Goal: Information Seeking & Learning: Learn about a topic

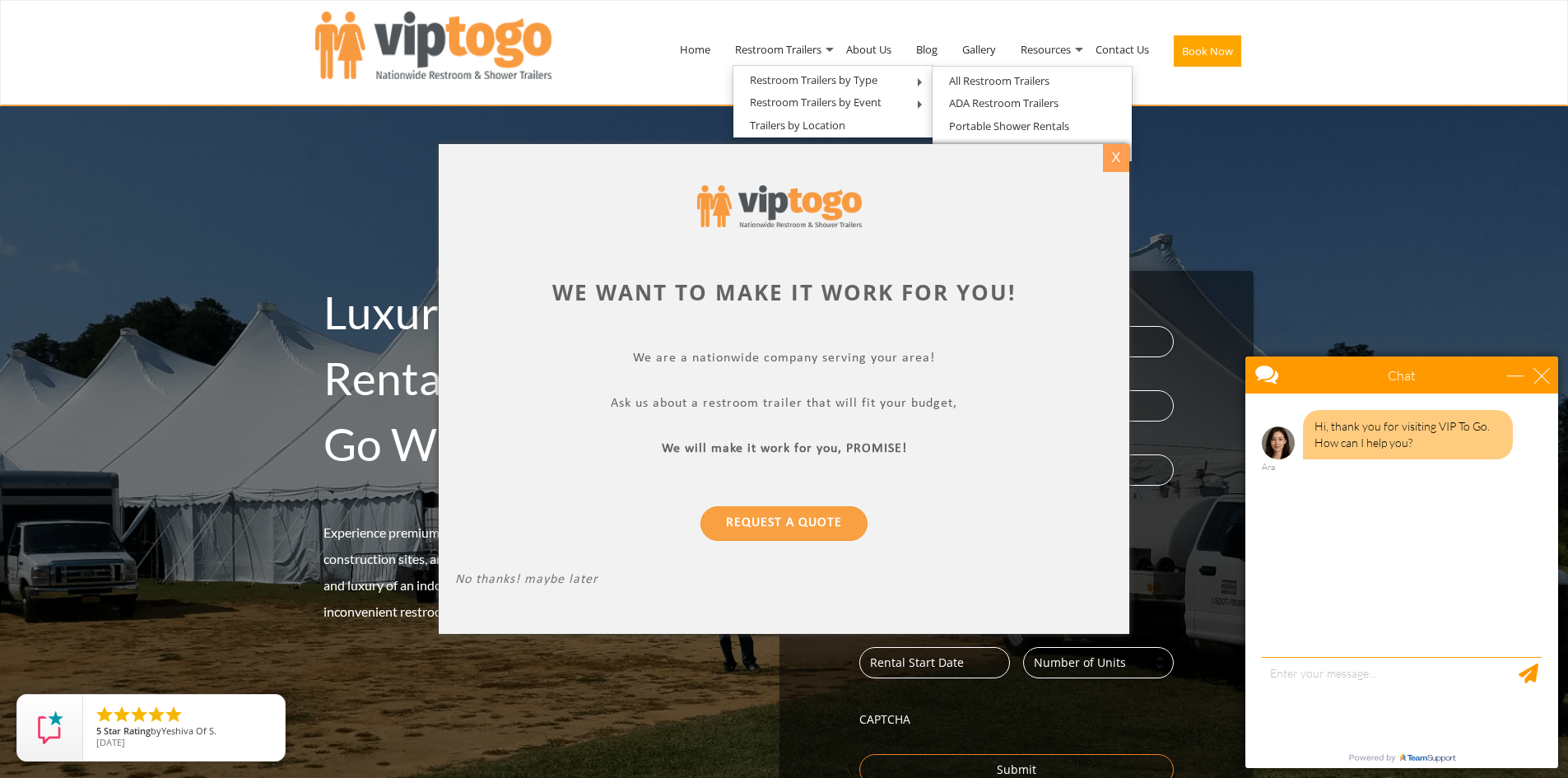
click at [1113, 164] on div "X" at bounding box center [1115, 157] width 25 height 28
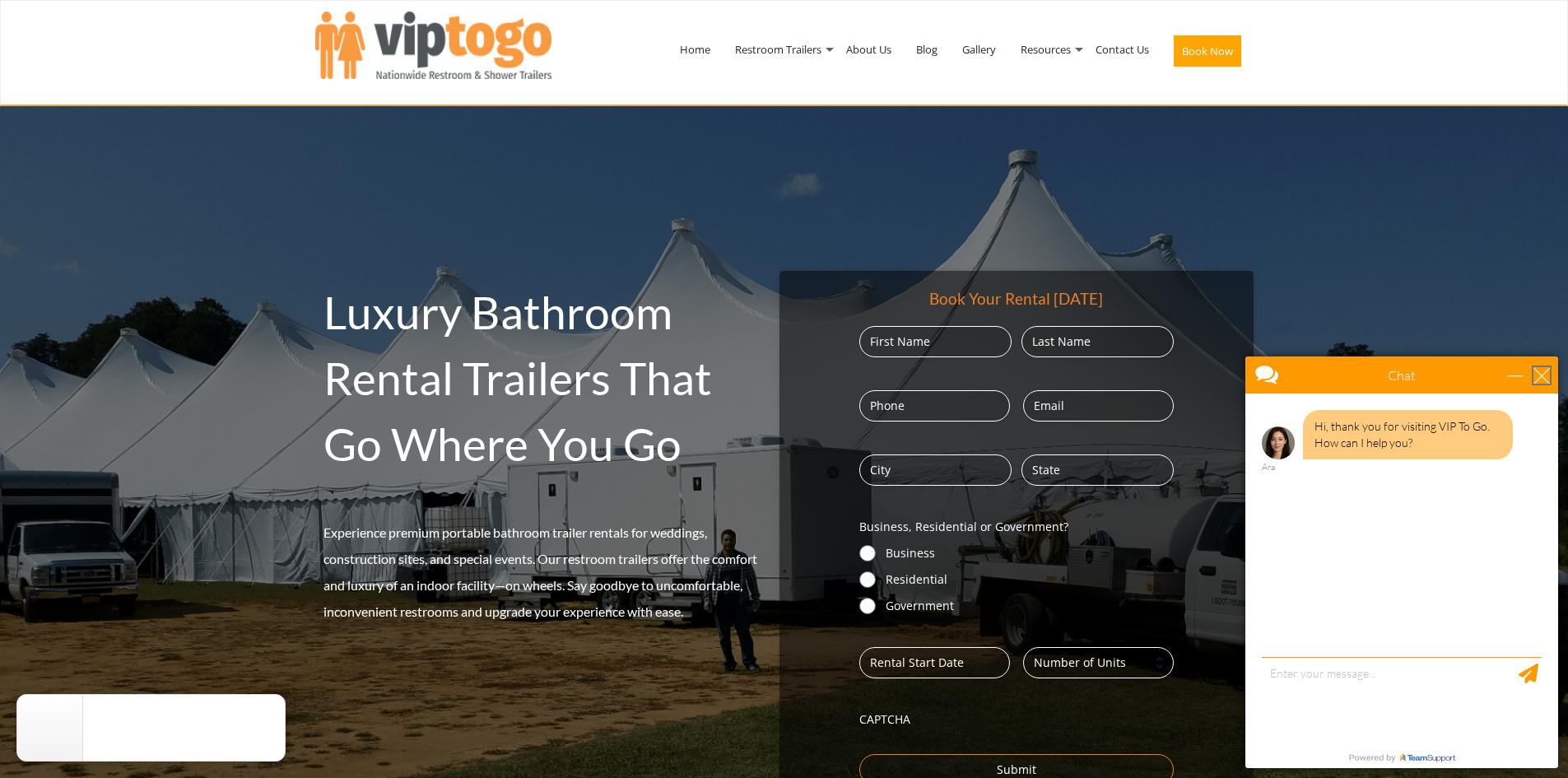
click at [1540, 376] on div "close" at bounding box center [1541, 375] width 16 height 16
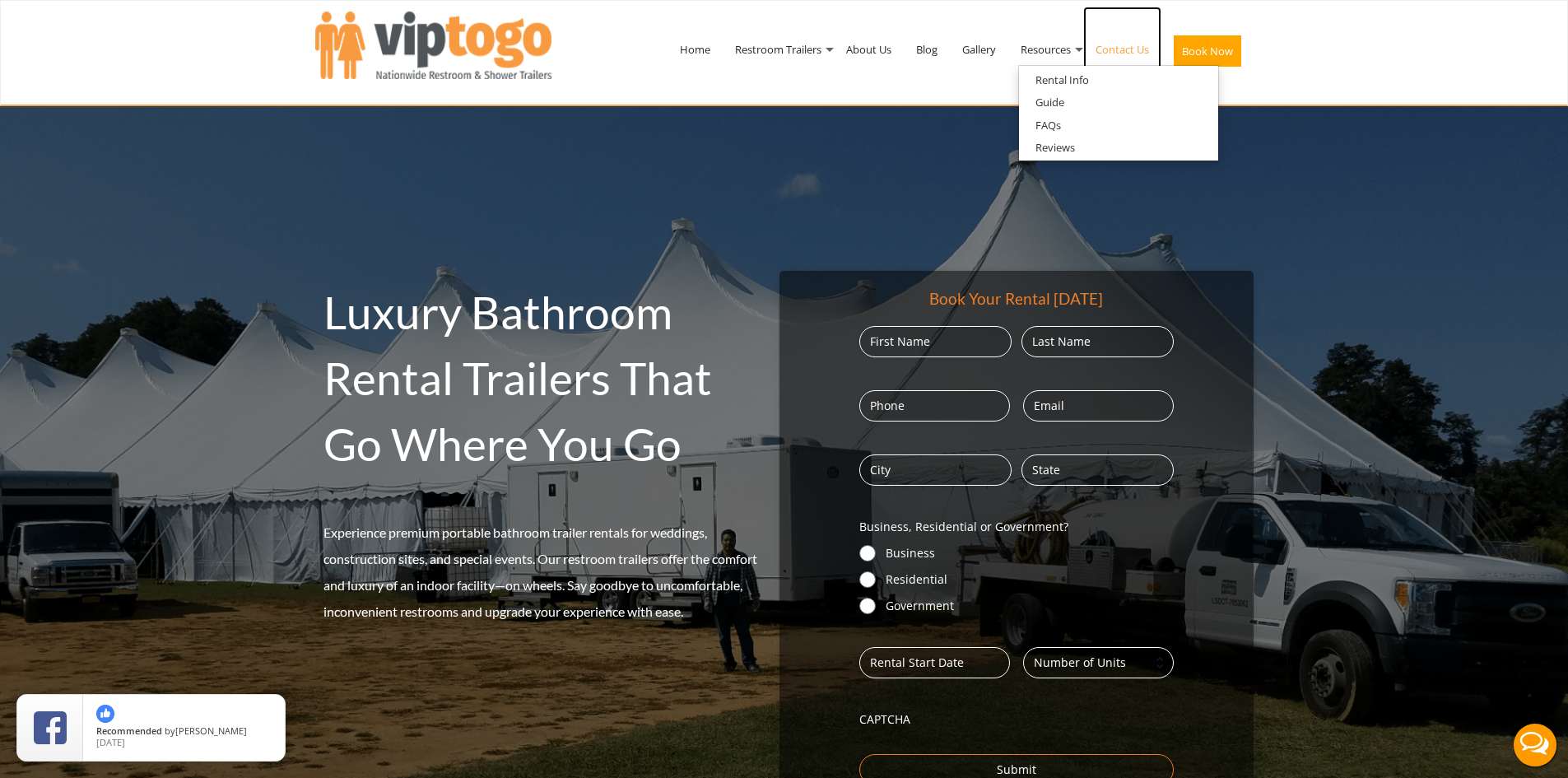
click at [1130, 48] on link "Contact Us" at bounding box center [1122, 49] width 79 height 86
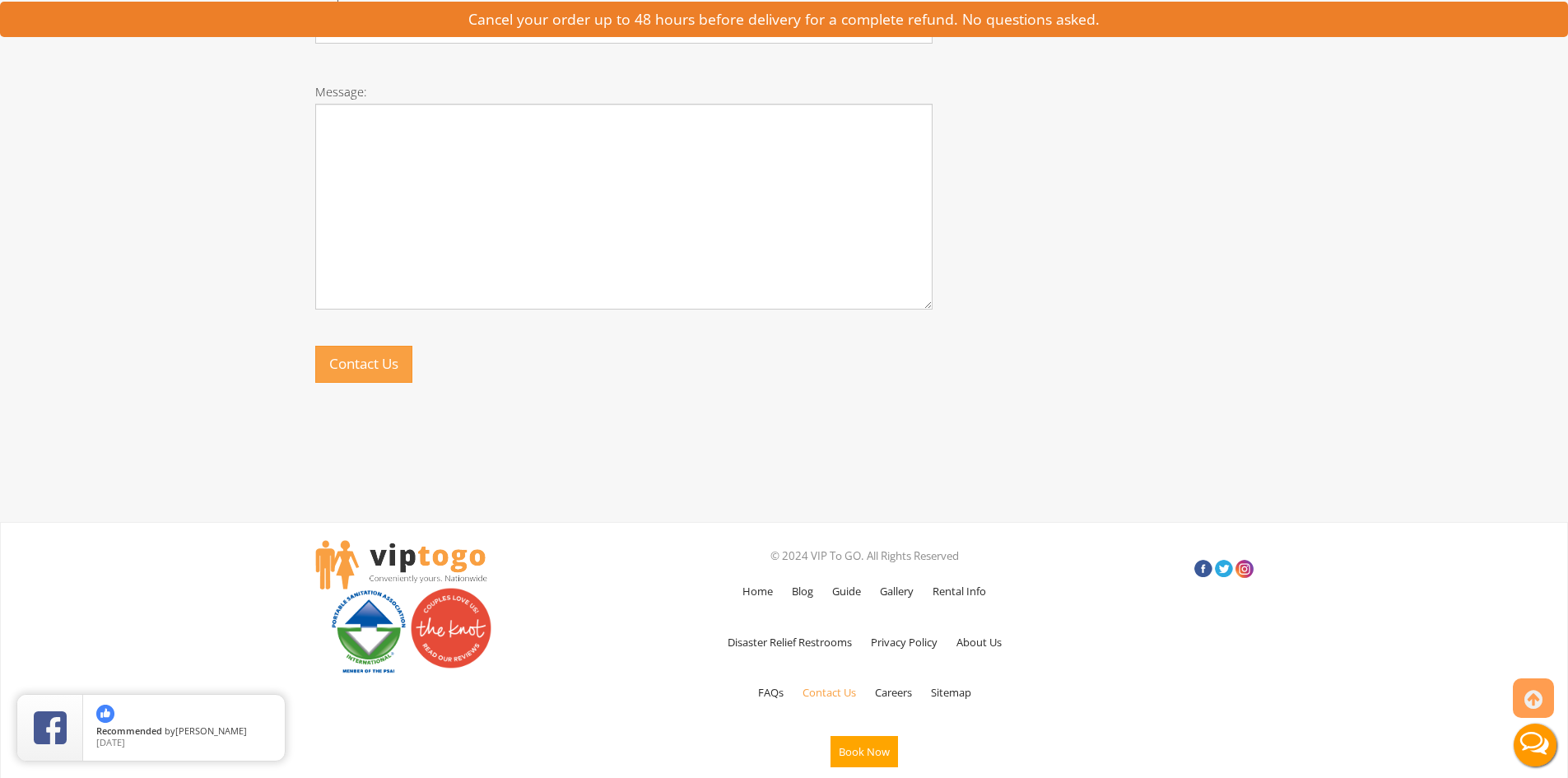
scroll to position [999, 0]
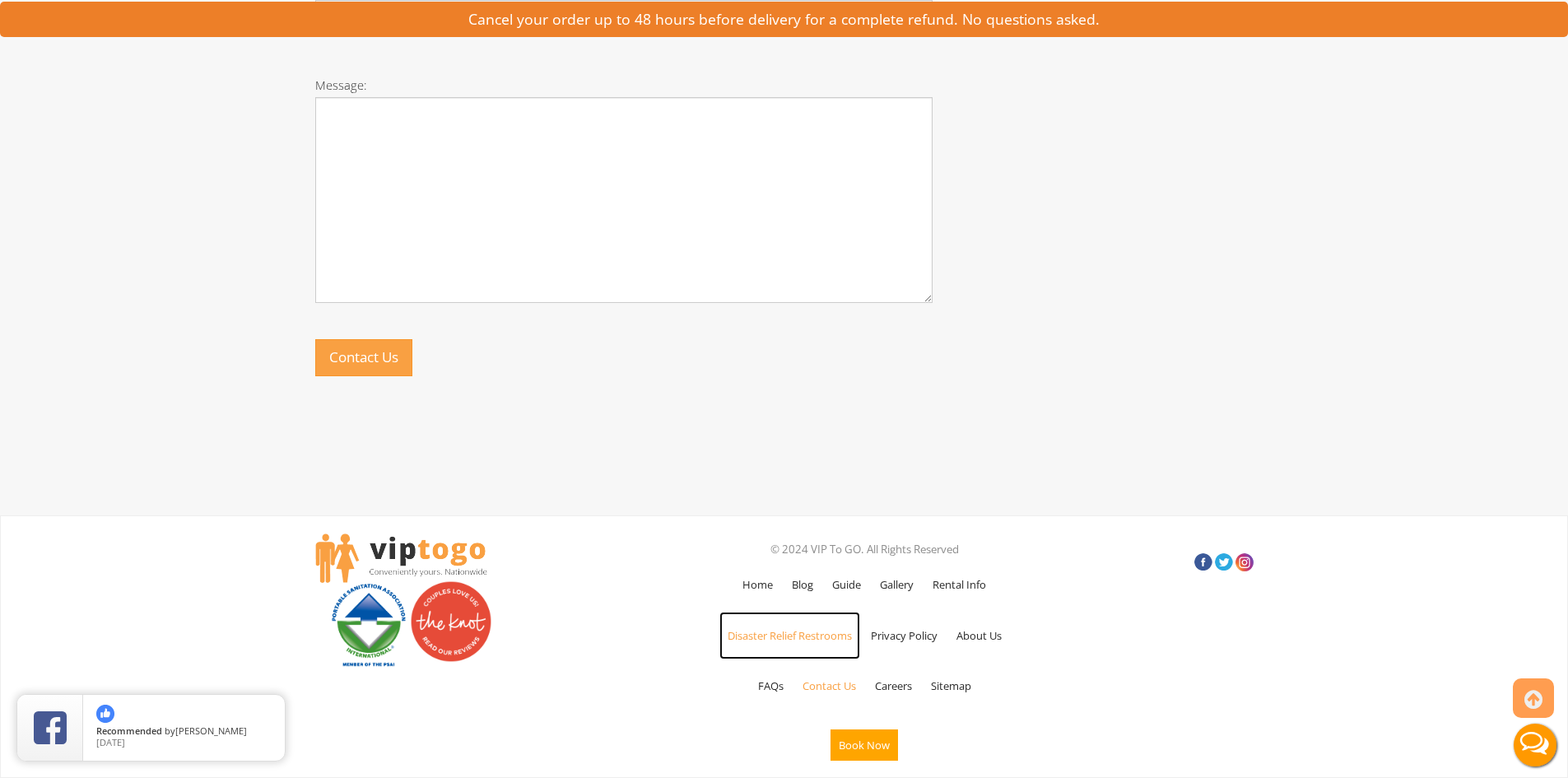
click at [818, 639] on link "Disaster Relief Restrooms" at bounding box center [789, 635] width 141 height 48
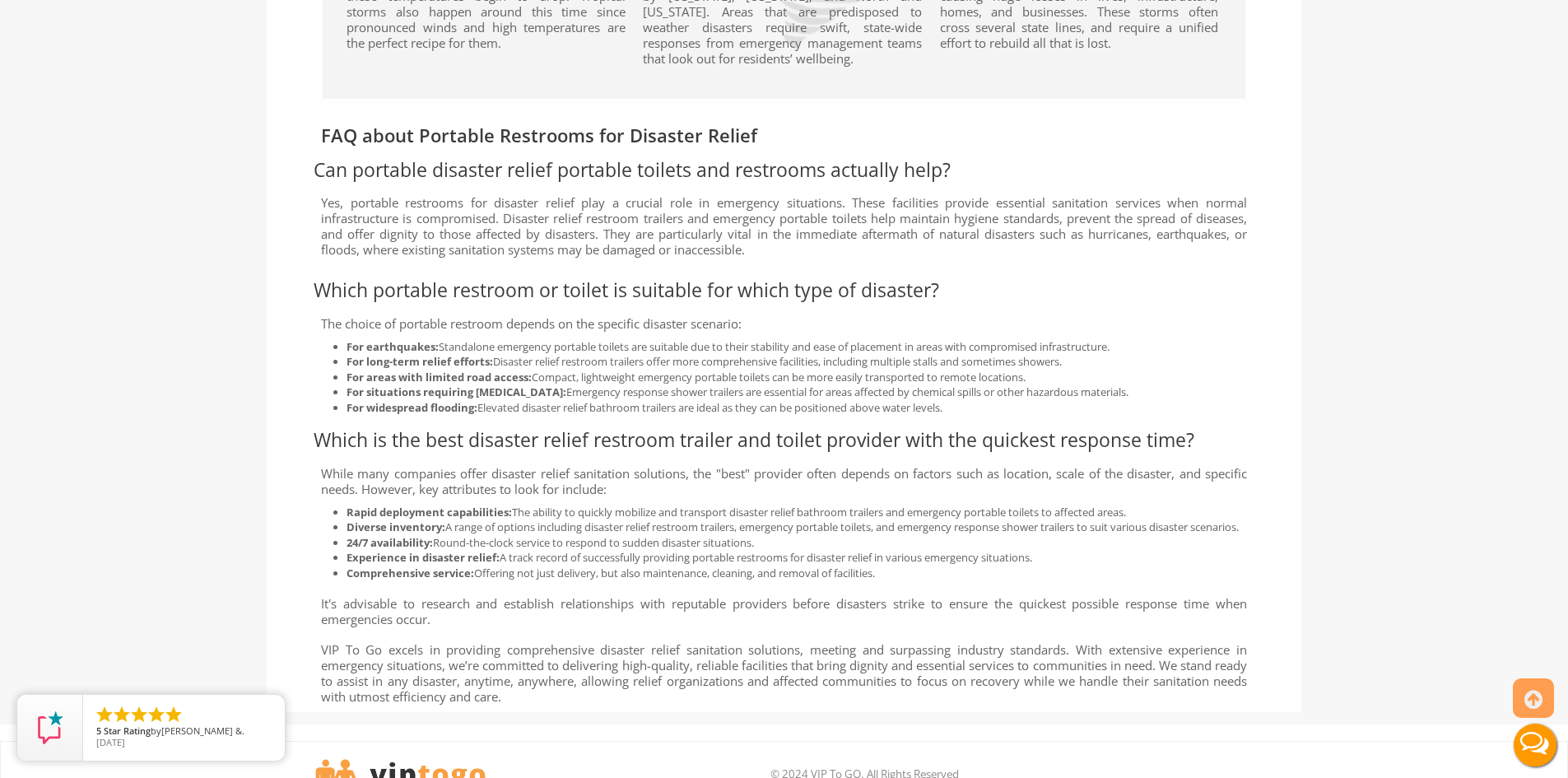
scroll to position [3752, 0]
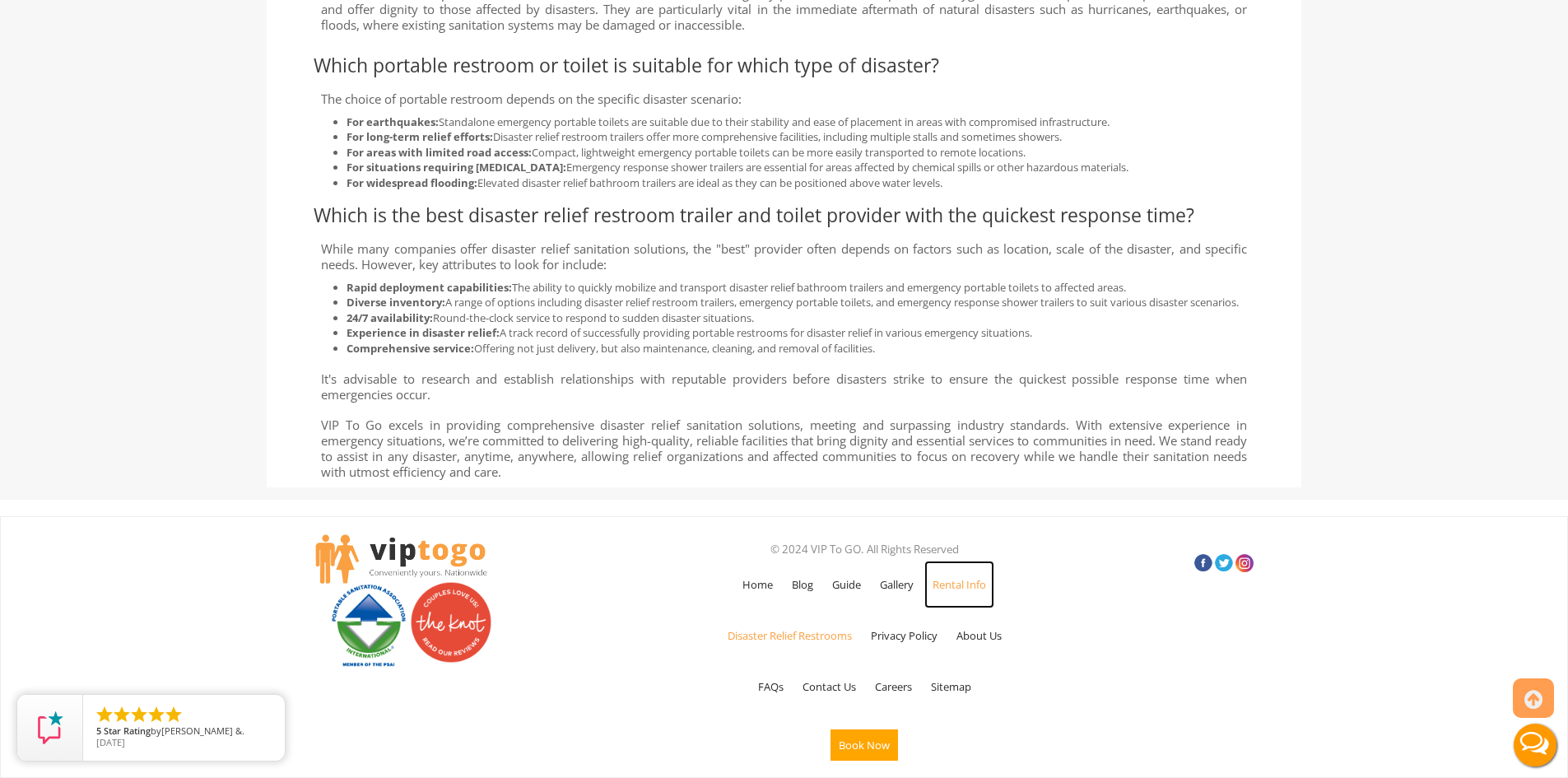
click at [966, 586] on link "Rental Info" at bounding box center [958, 584] width 70 height 48
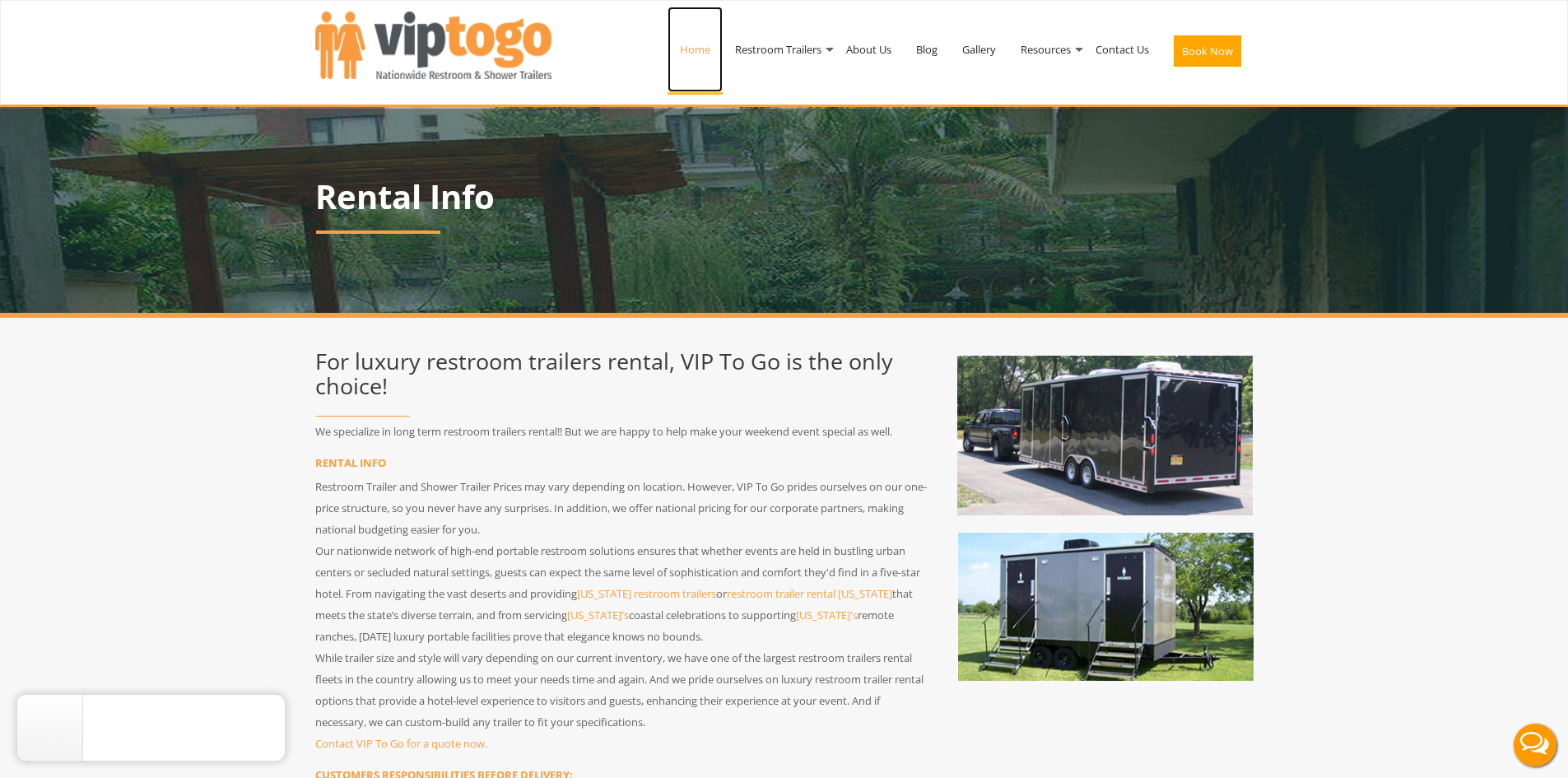
click at [686, 57] on link "Home" at bounding box center [695, 49] width 55 height 86
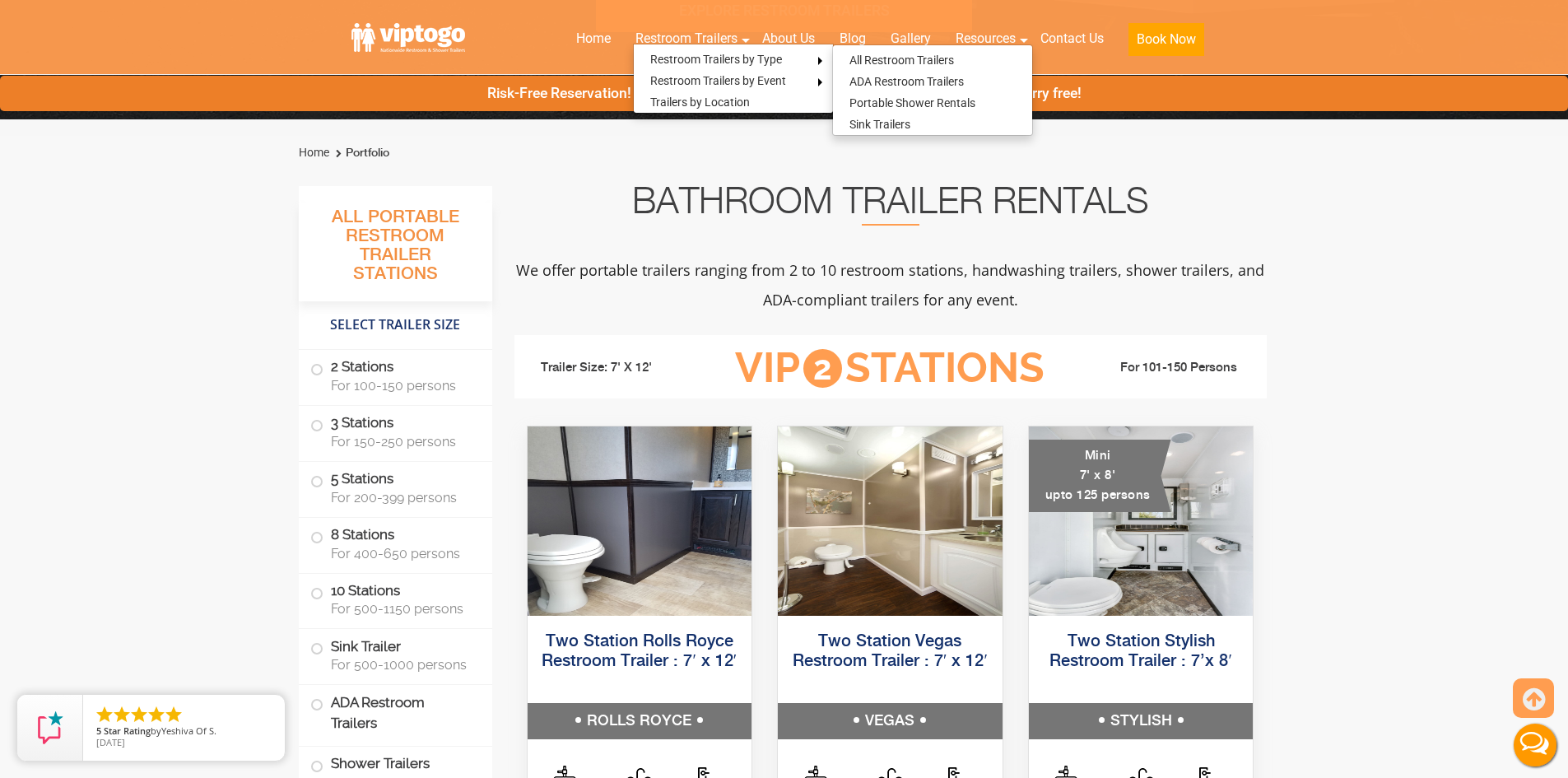
scroll to position [576, 0]
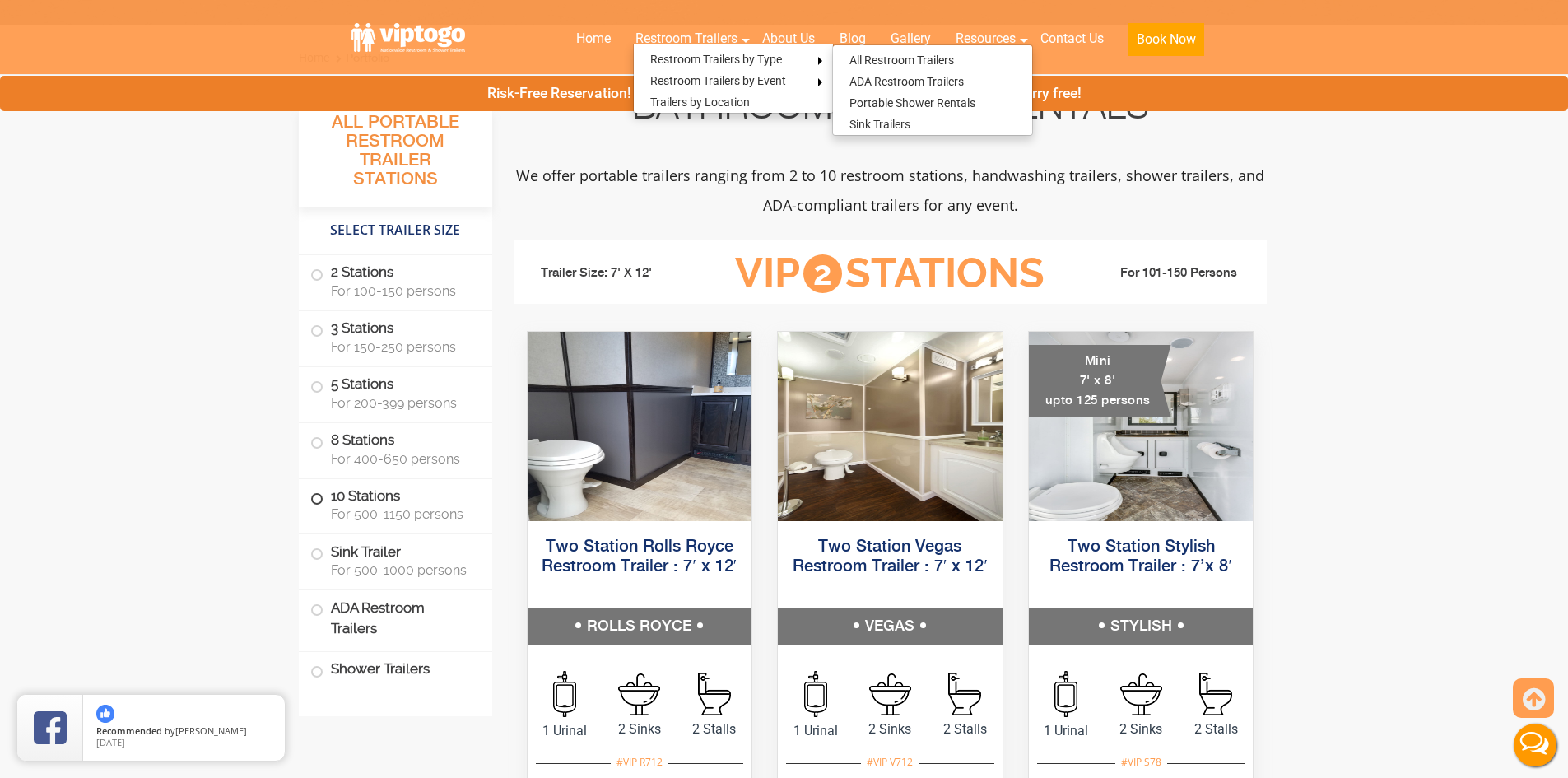
click at [383, 501] on label "10 Stations For 500-1150 persons" at bounding box center [395, 504] width 171 height 51
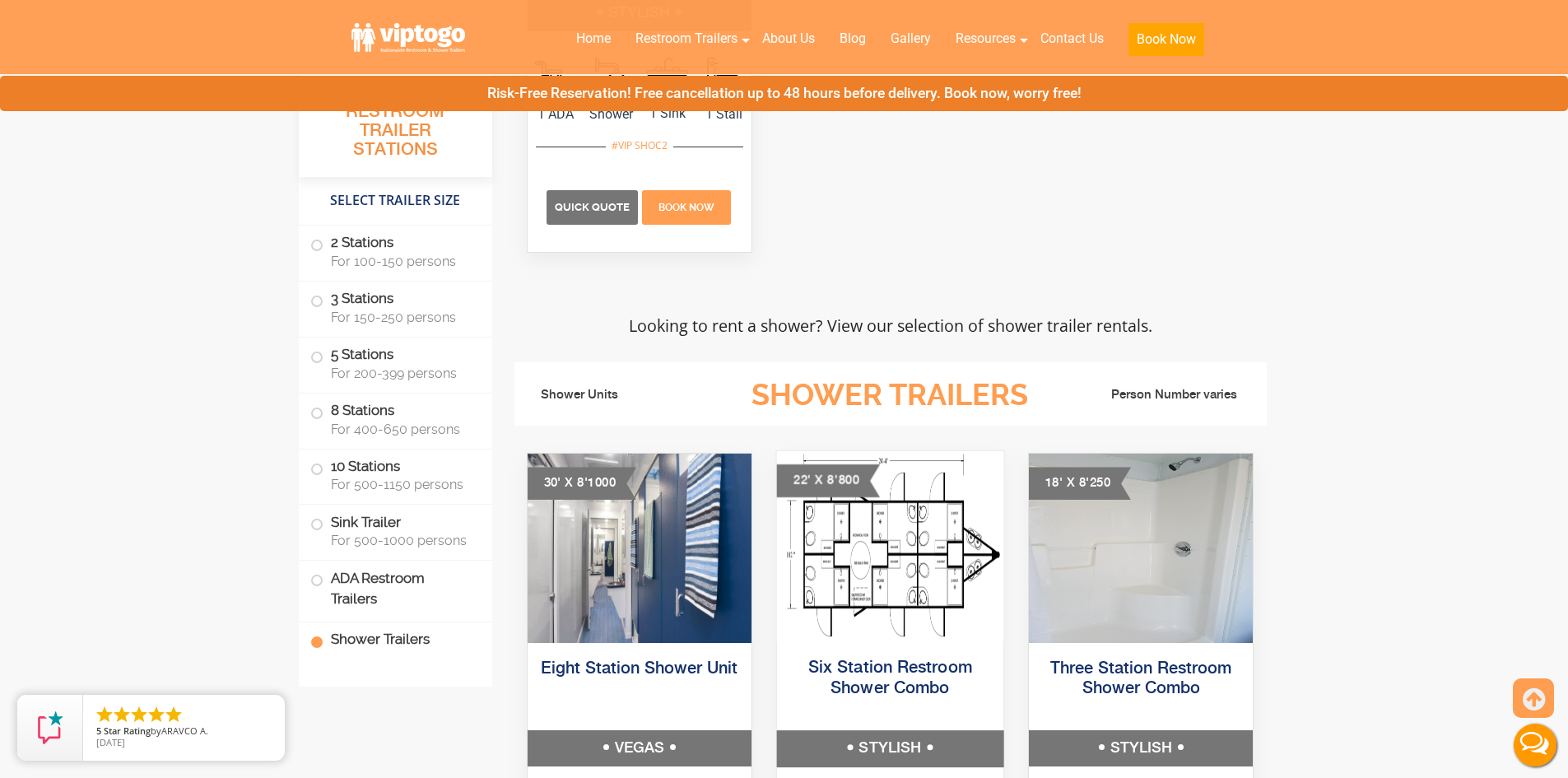
scroll to position [6342, 0]
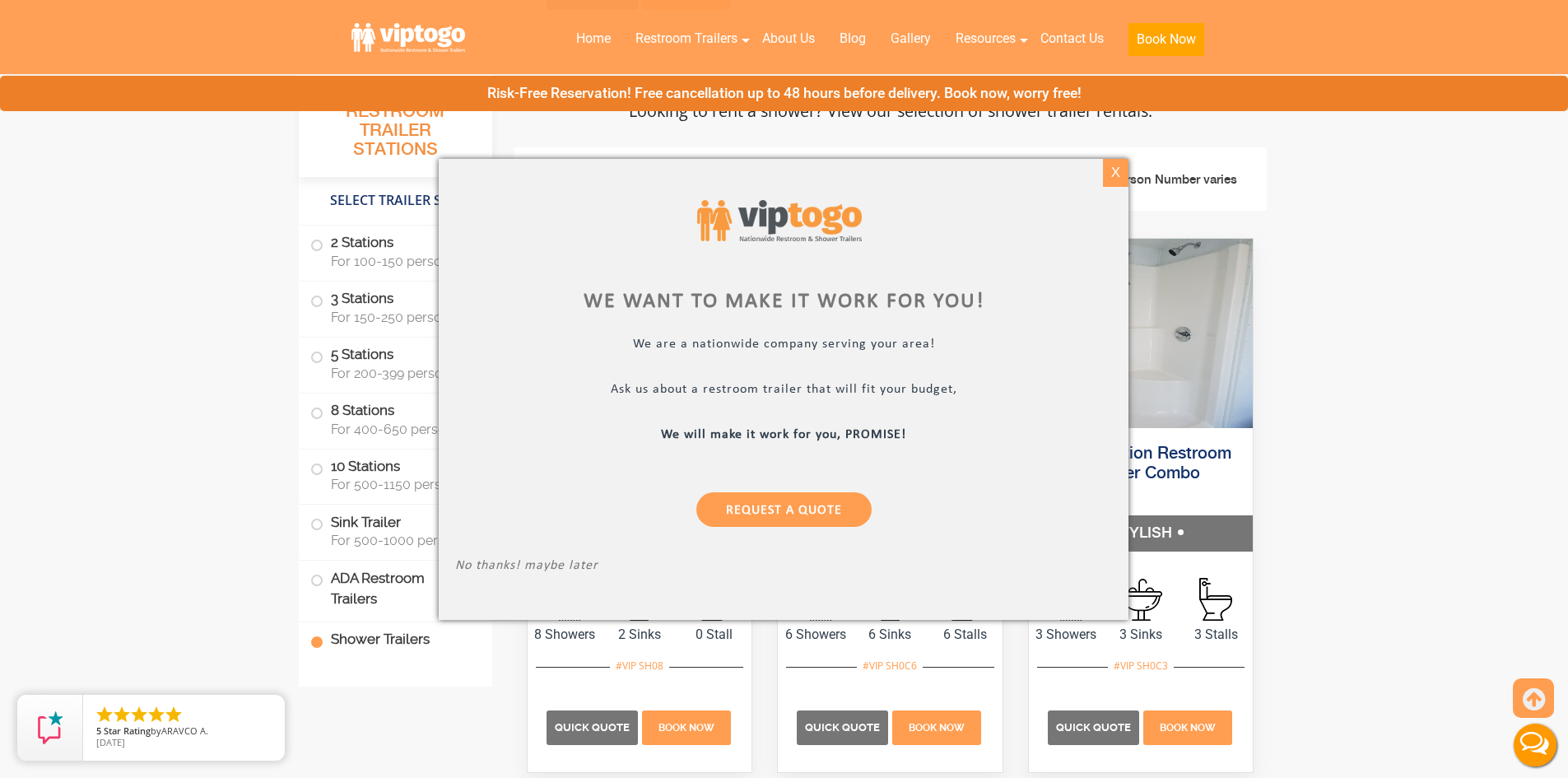
click at [1118, 174] on div "X" at bounding box center [1115, 173] width 25 height 28
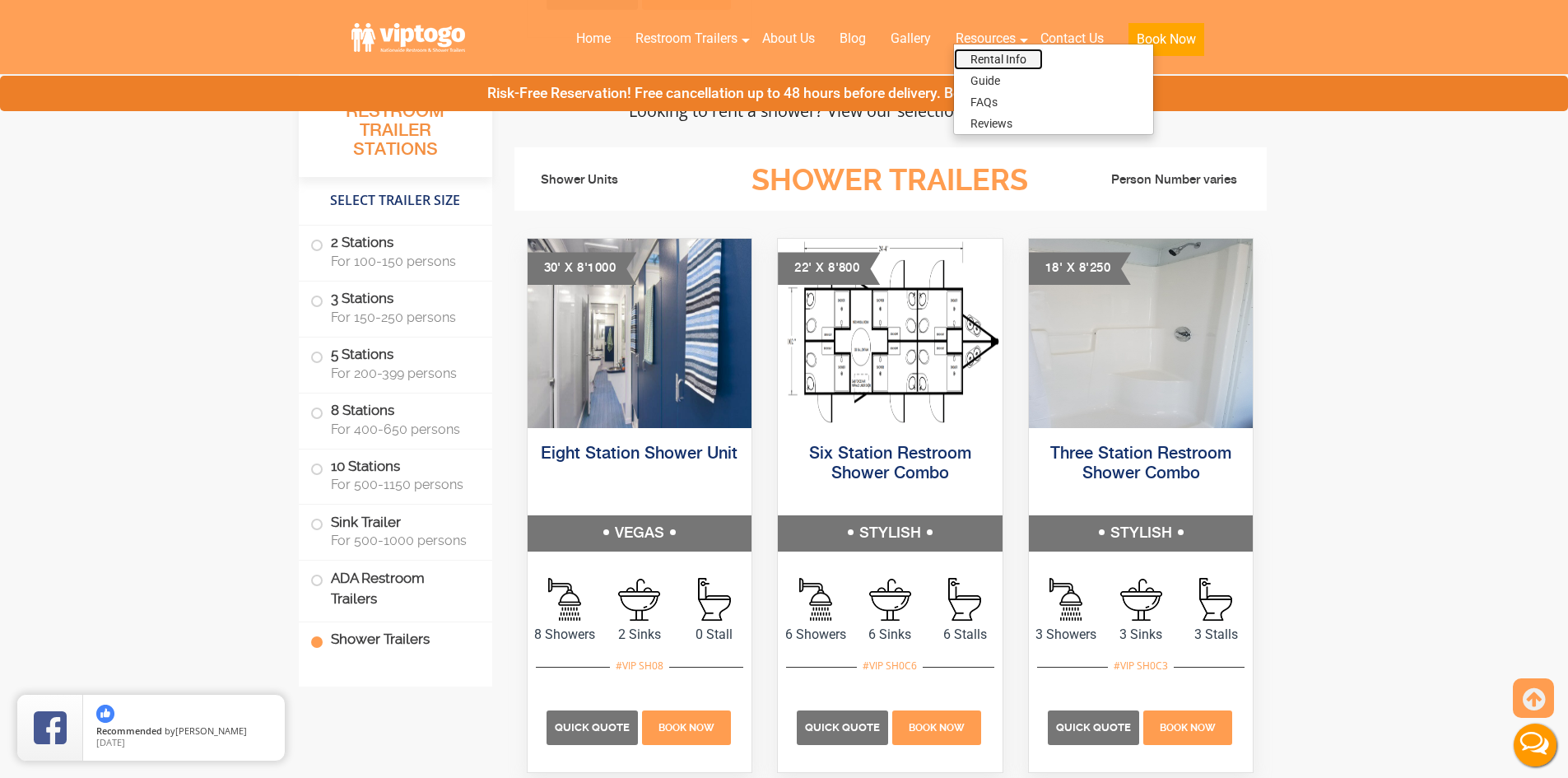
click at [995, 61] on link "Rental Info" at bounding box center [998, 60] width 89 height 22
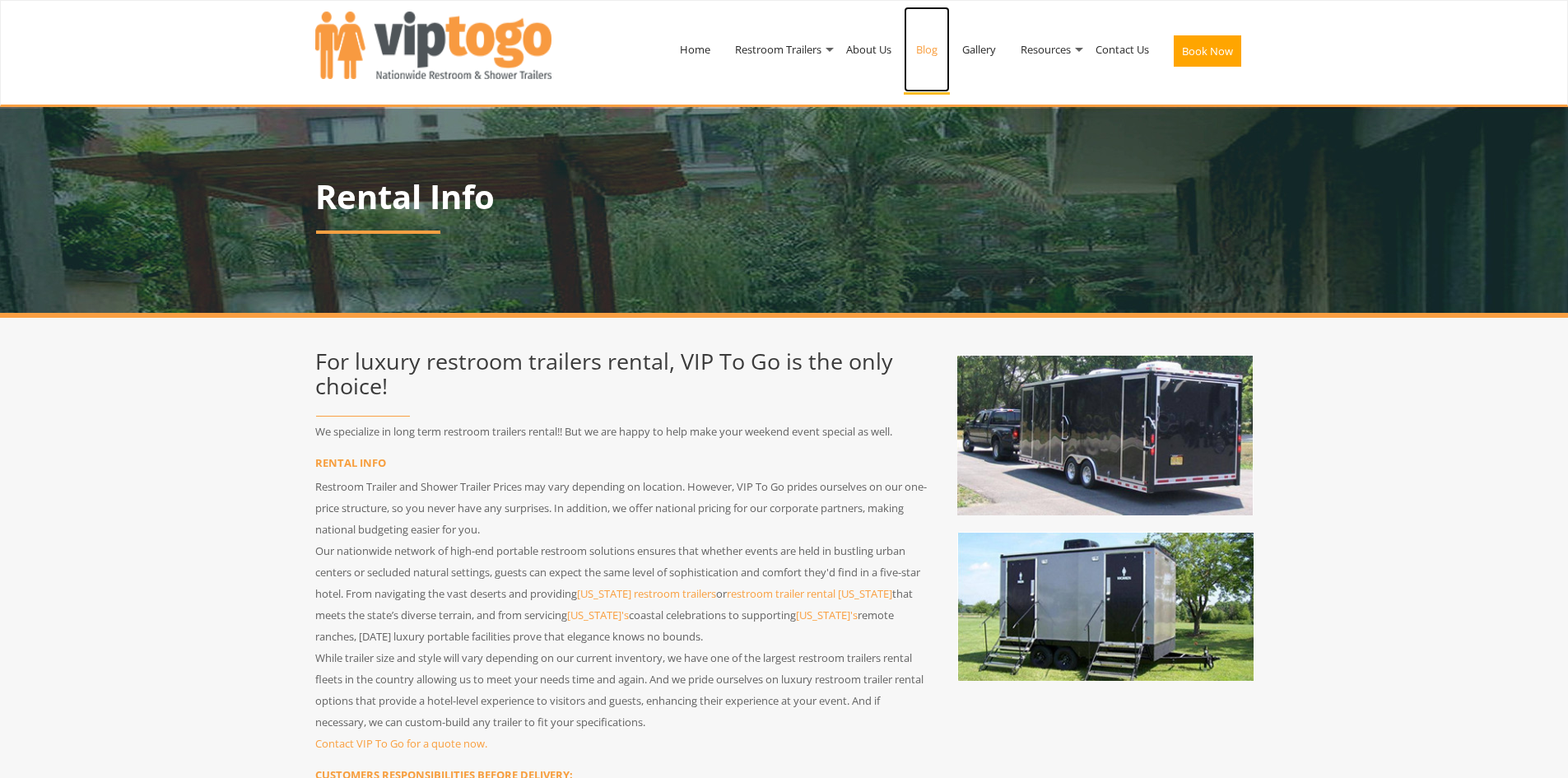
click at [930, 60] on link "Blog" at bounding box center [926, 49] width 46 height 86
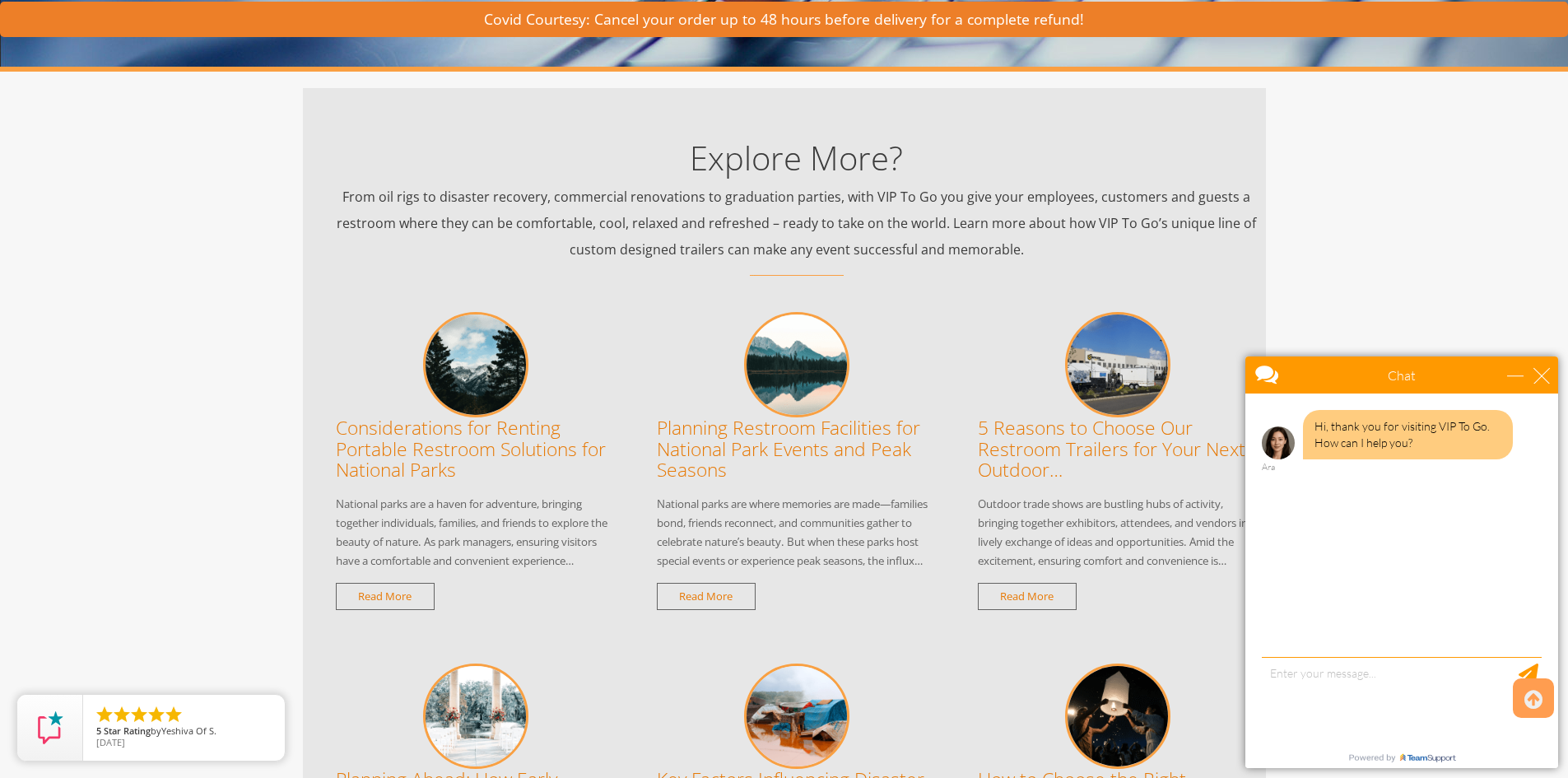
scroll to position [247, 0]
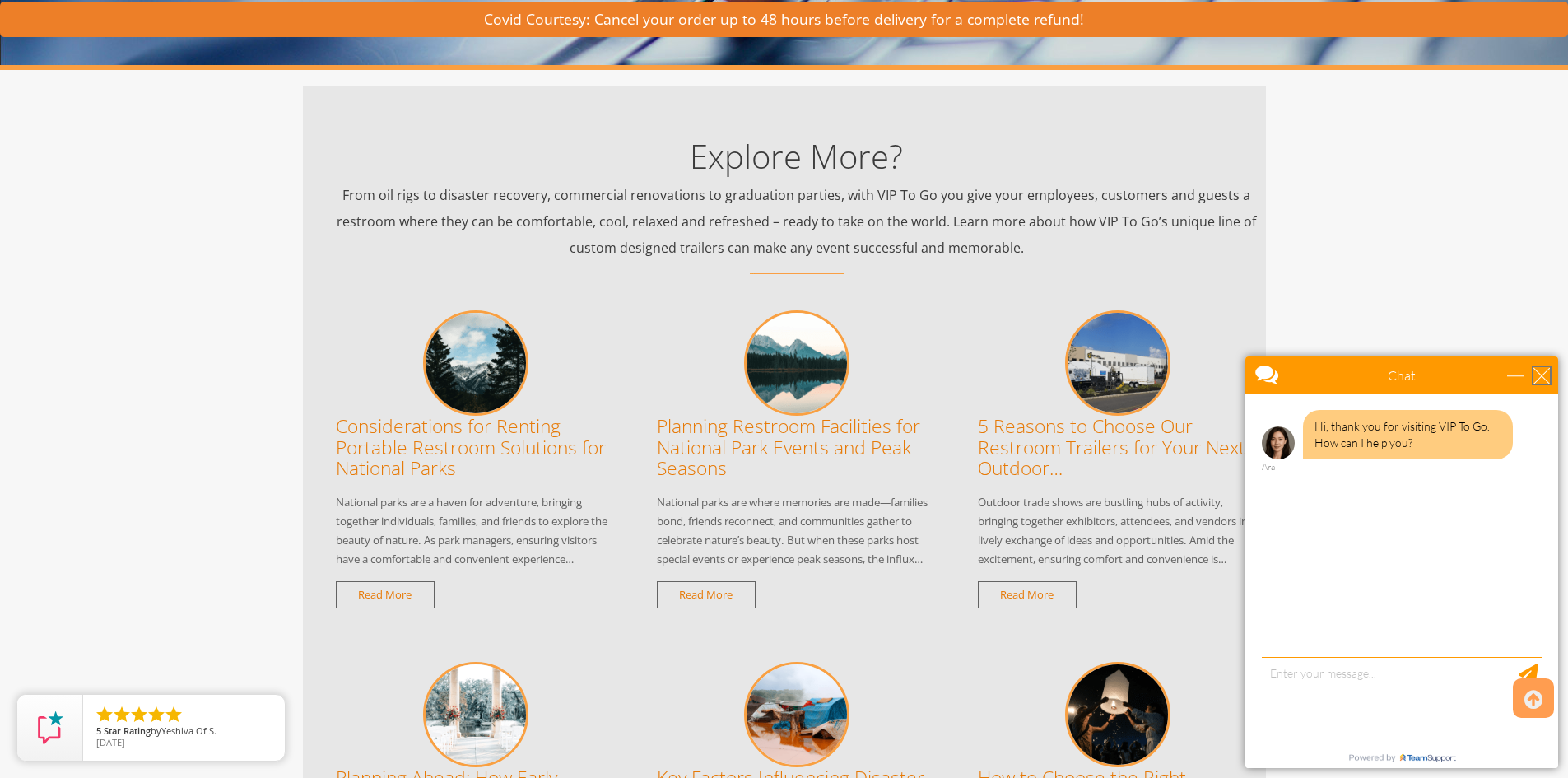
click at [1545, 373] on div "close" at bounding box center [1541, 375] width 16 height 16
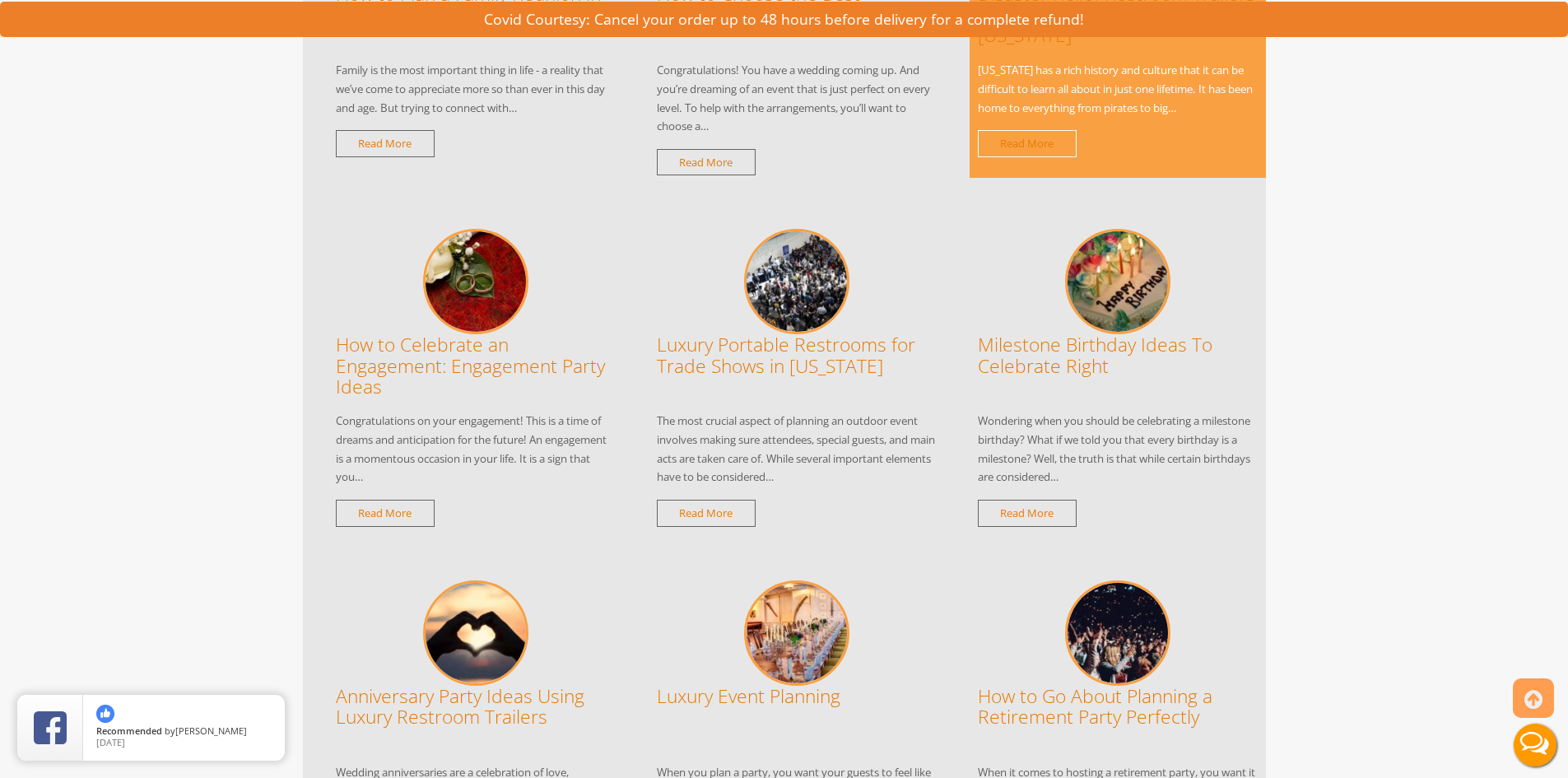
scroll to position [15558, 0]
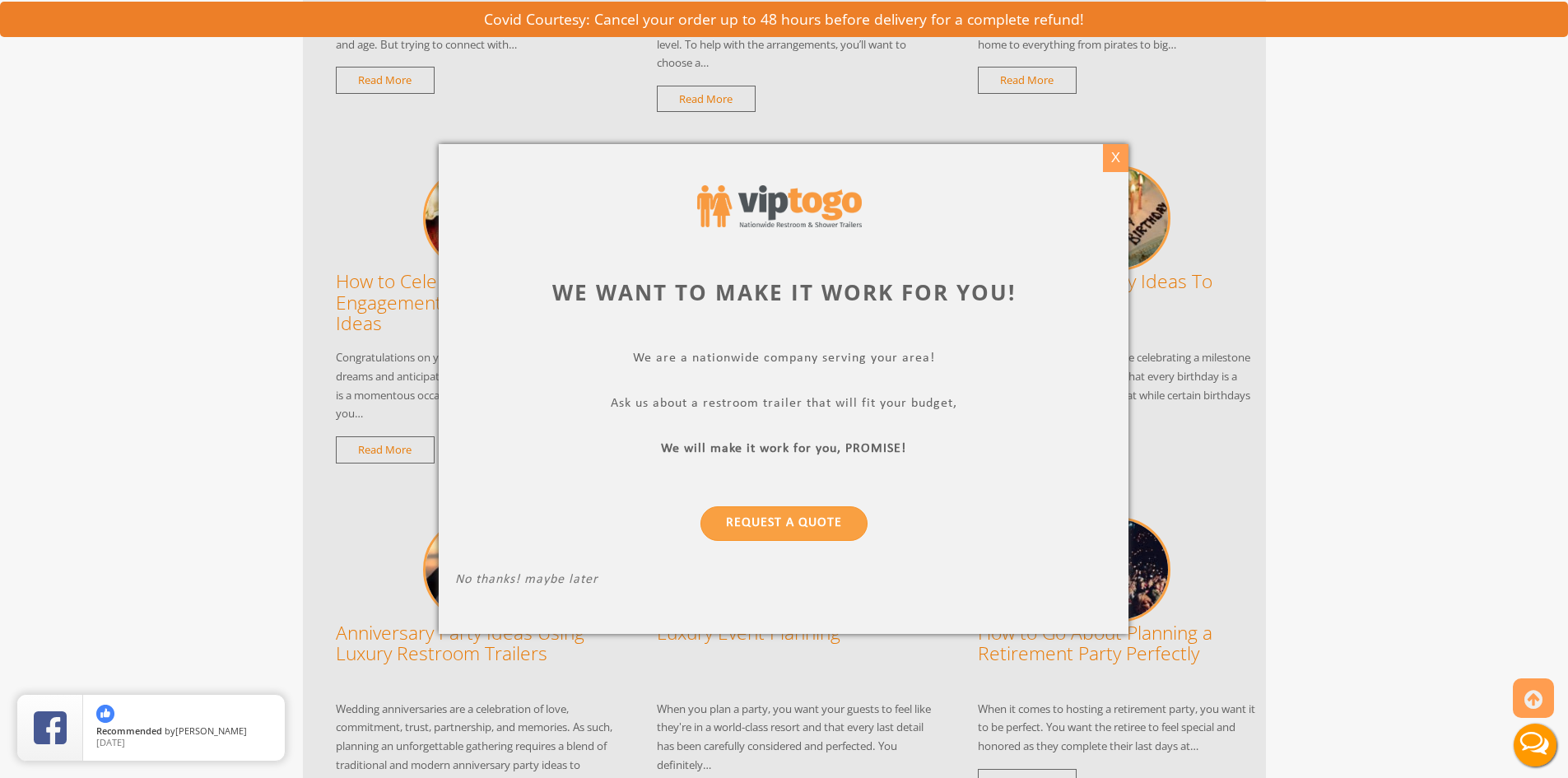
click at [1111, 164] on div "X" at bounding box center [1115, 157] width 25 height 28
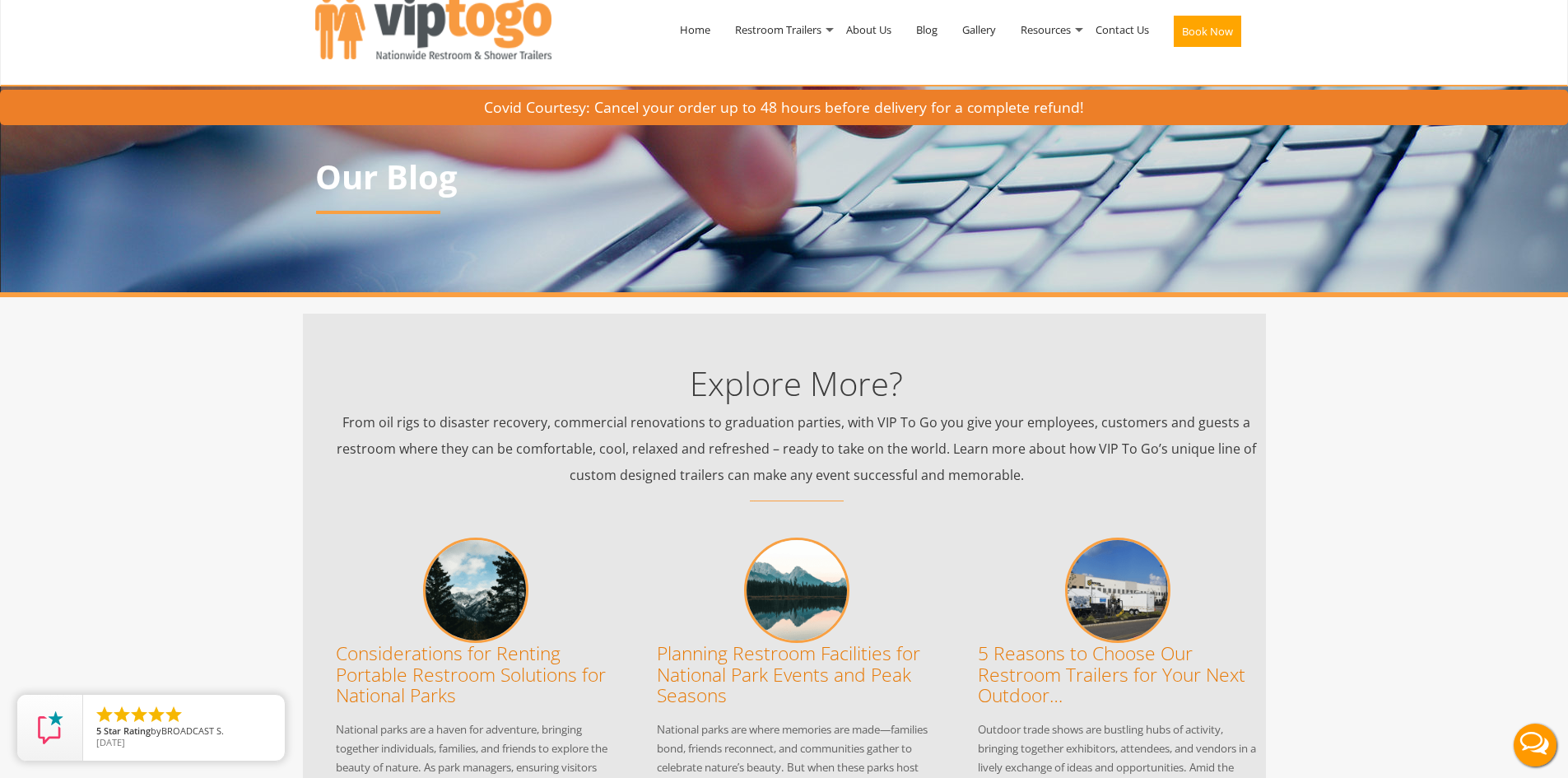
scroll to position [0, 0]
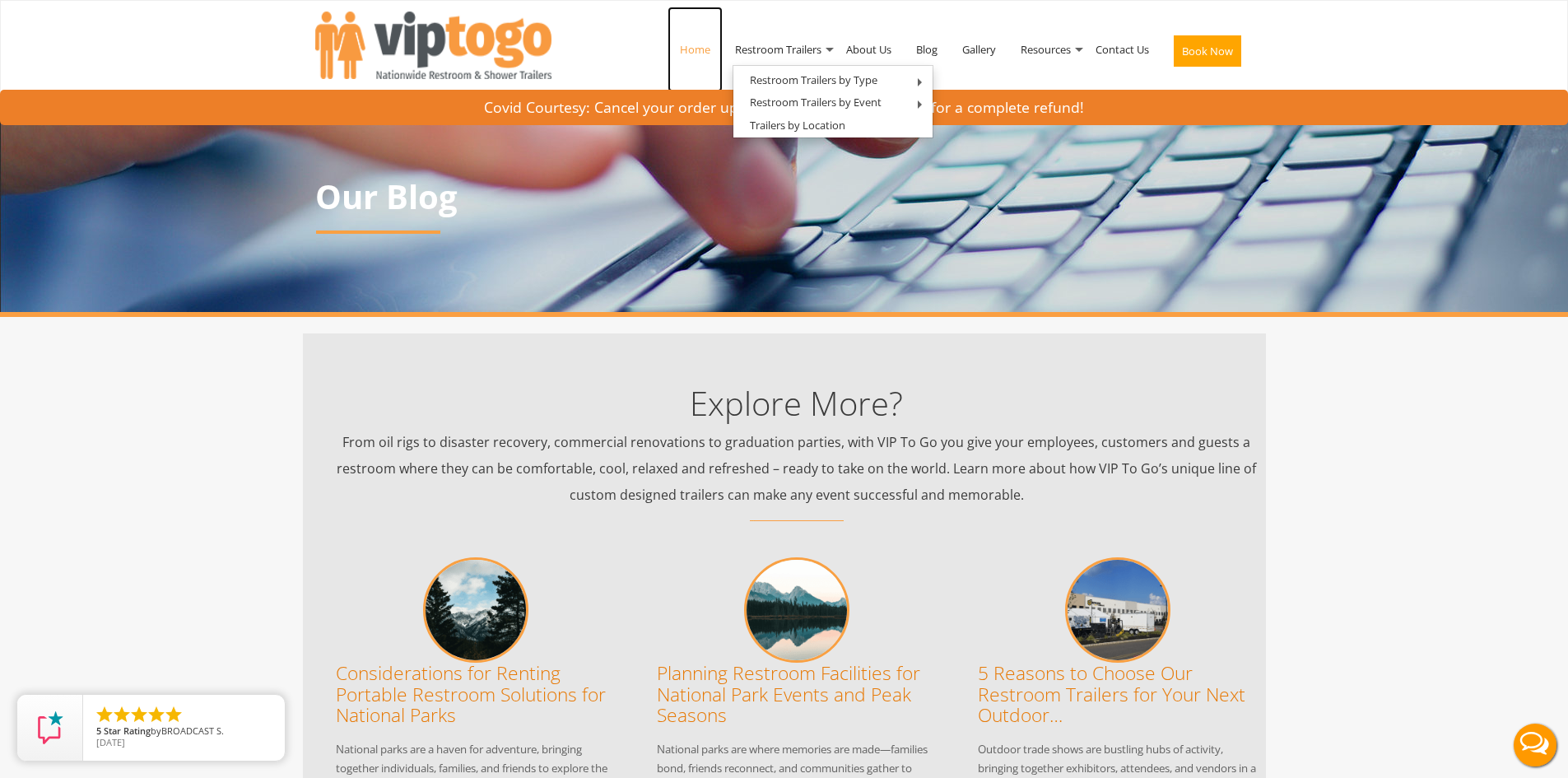
click at [686, 44] on link "Home" at bounding box center [695, 49] width 55 height 86
